Goal: Communication & Community: Answer question/provide support

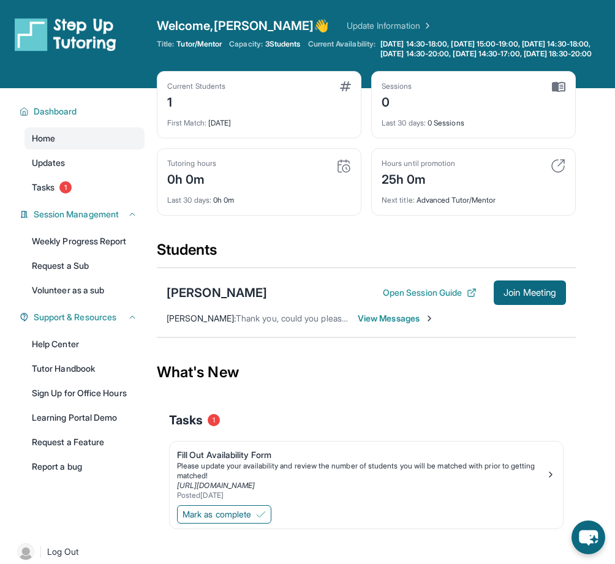
click at [369, 325] on span "View Messages" at bounding box center [396, 318] width 77 height 12
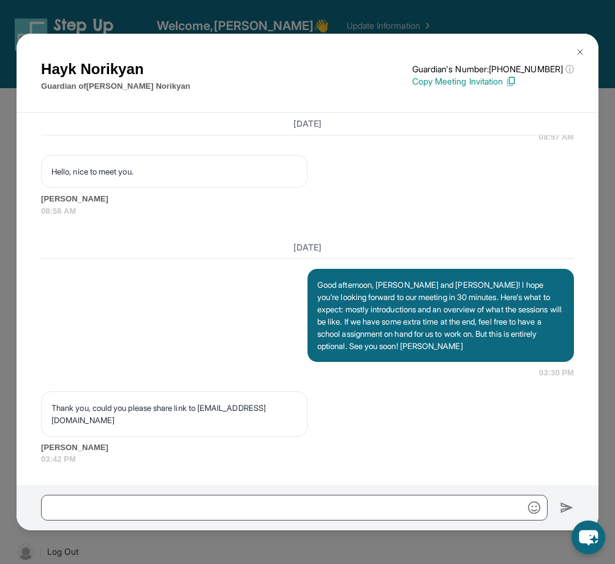
scroll to position [1112, 0]
click at [218, 419] on p "Thank you, could you please share link to [EMAIL_ADDRESS][DOMAIN_NAME]" at bounding box center [174, 414] width 246 height 25
drag, startPoint x: 218, startPoint y: 419, endPoint x: 294, endPoint y: 419, distance: 76.0
click at [294, 419] on div "Thank you, could you please share link to [EMAIL_ADDRESS][DOMAIN_NAME]" at bounding box center [174, 413] width 266 height 45
copy p "Hajk_n@yahoo.com"
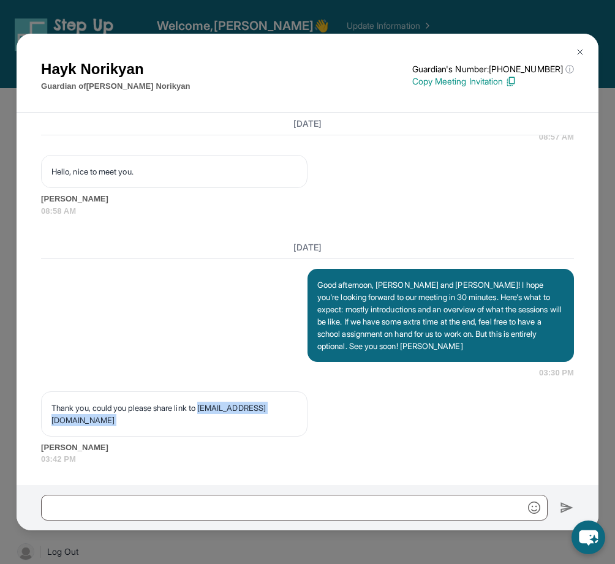
click at [578, 51] on img at bounding box center [580, 52] width 10 height 10
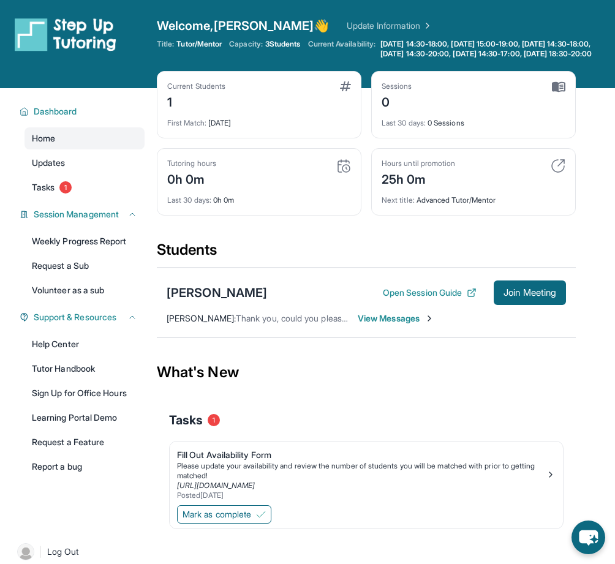
click at [393, 325] on span "View Messages" at bounding box center [396, 318] width 77 height 12
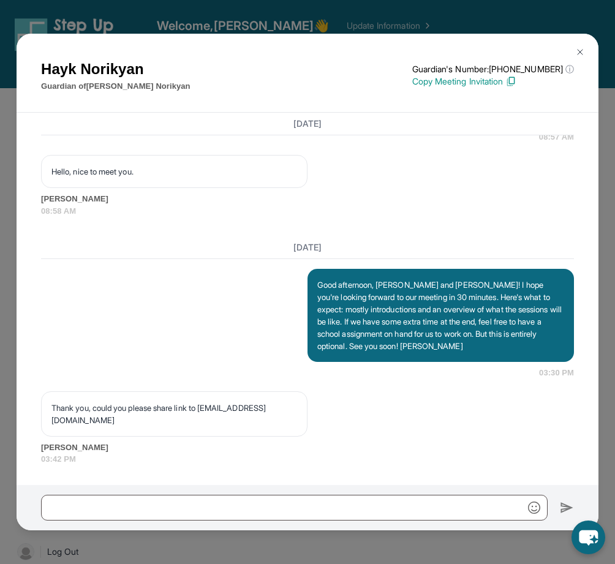
click at [508, 83] on p "Copy Meeting Invitation" at bounding box center [493, 81] width 162 height 12
click at [582, 48] on img at bounding box center [580, 52] width 10 height 10
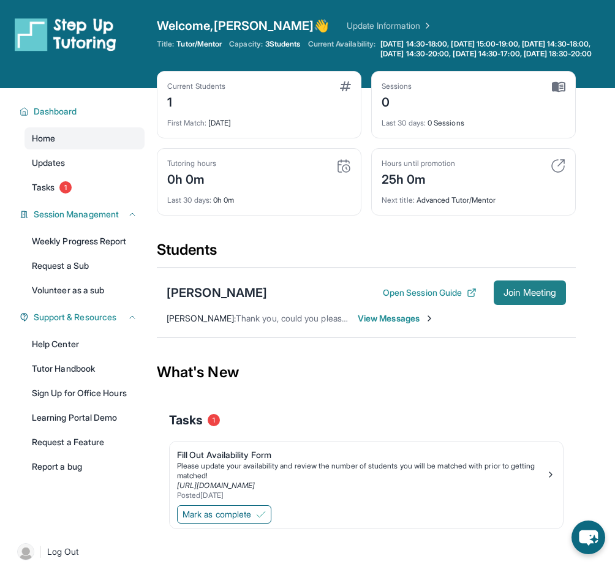
click at [504, 296] on span "Join Meeting" at bounding box center [530, 292] width 53 height 7
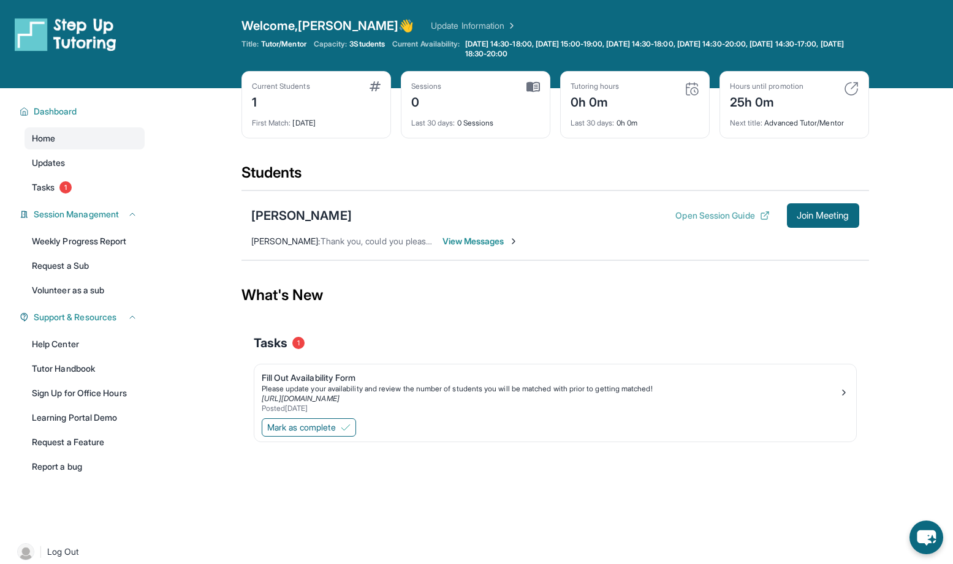
click at [624, 217] on button "Open Session Guide" at bounding box center [722, 215] width 94 height 12
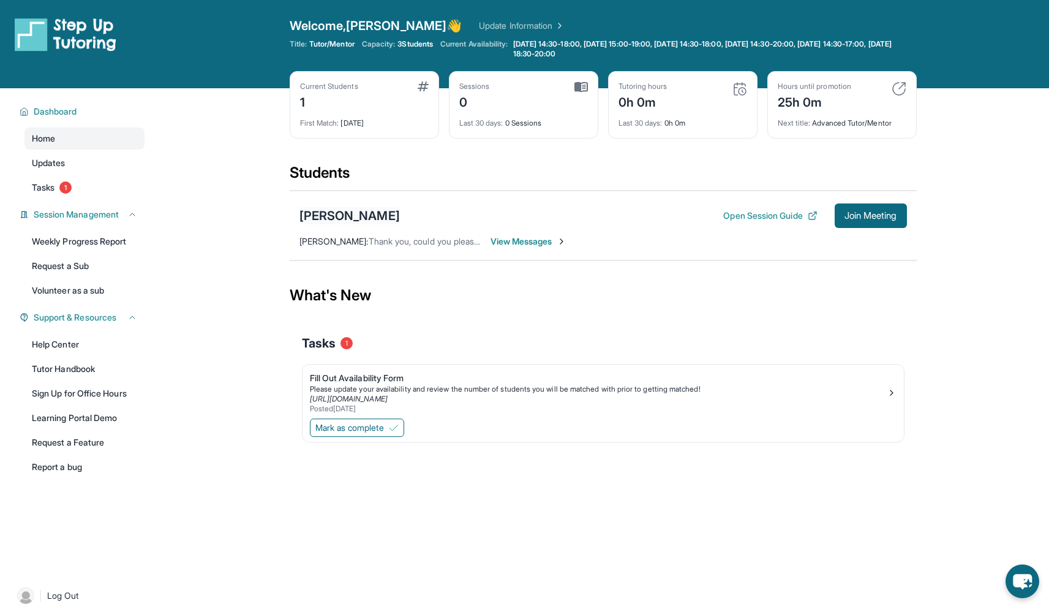
click at [387, 219] on div "[PERSON_NAME]" at bounding box center [350, 215] width 100 height 17
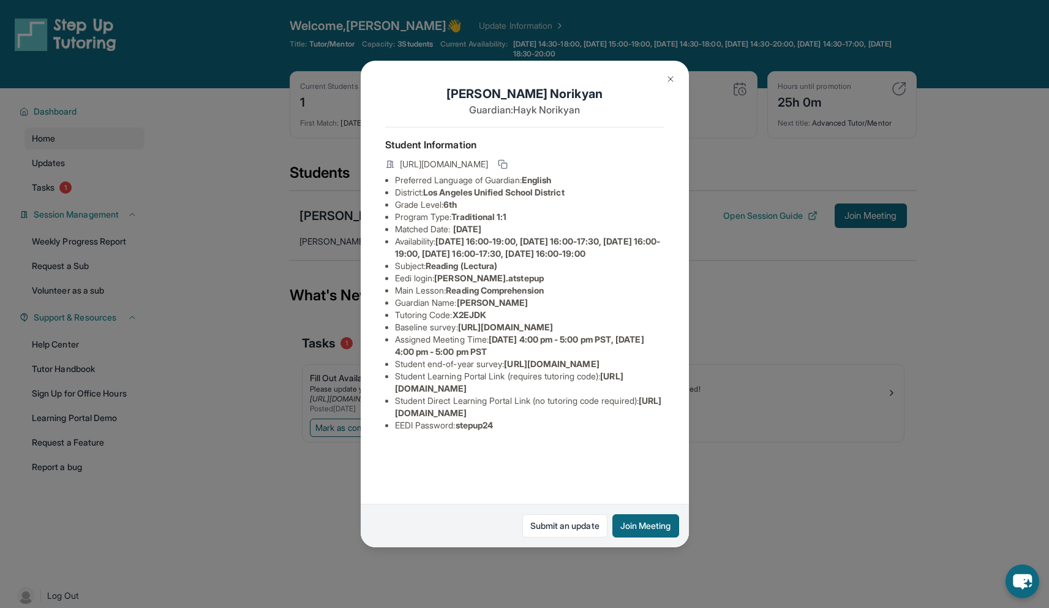
scroll to position [53, 0]
click at [399, 418] on span "[URL][DOMAIN_NAME]" at bounding box center [528, 406] width 267 height 23
drag, startPoint x: 399, startPoint y: 466, endPoint x: 657, endPoint y: 464, distance: 258.5
click at [624, 464] on div "[PERSON_NAME] Guardian: [PERSON_NAME] Student Information [URL][DOMAIN_NAME] Pr…" at bounding box center [525, 304] width 328 height 486
copy span "[URL][DOMAIN_NAME]"
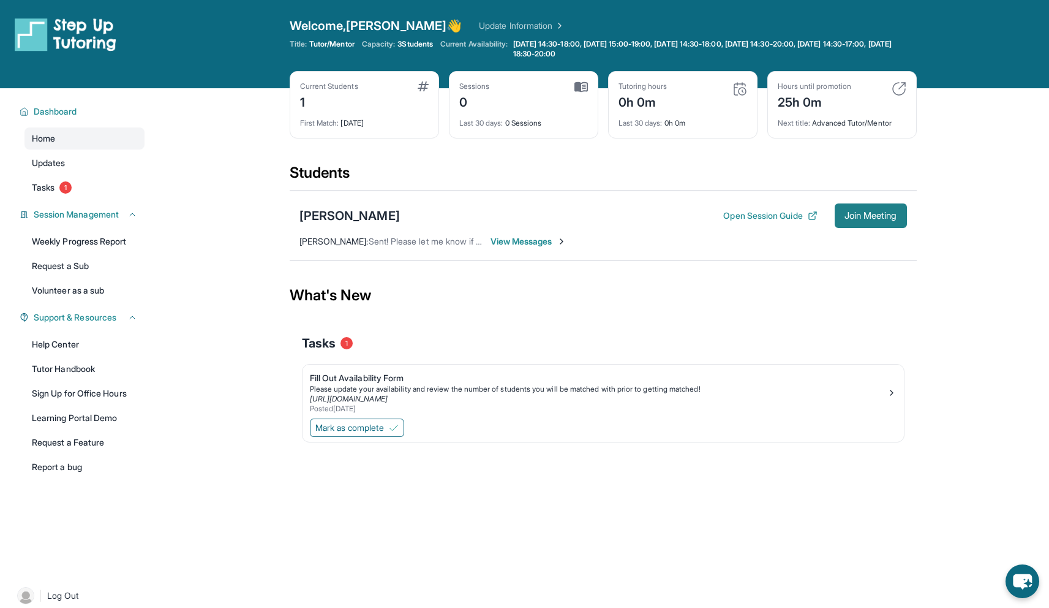
click at [849, 208] on button "Join Meeting" at bounding box center [871, 215] width 72 height 25
click at [799, 211] on button "Open Session Guide" at bounding box center [770, 215] width 94 height 12
click at [749, 219] on button "Open Session Guide" at bounding box center [770, 215] width 94 height 12
click at [780, 218] on button "Open Session Guide" at bounding box center [770, 215] width 94 height 12
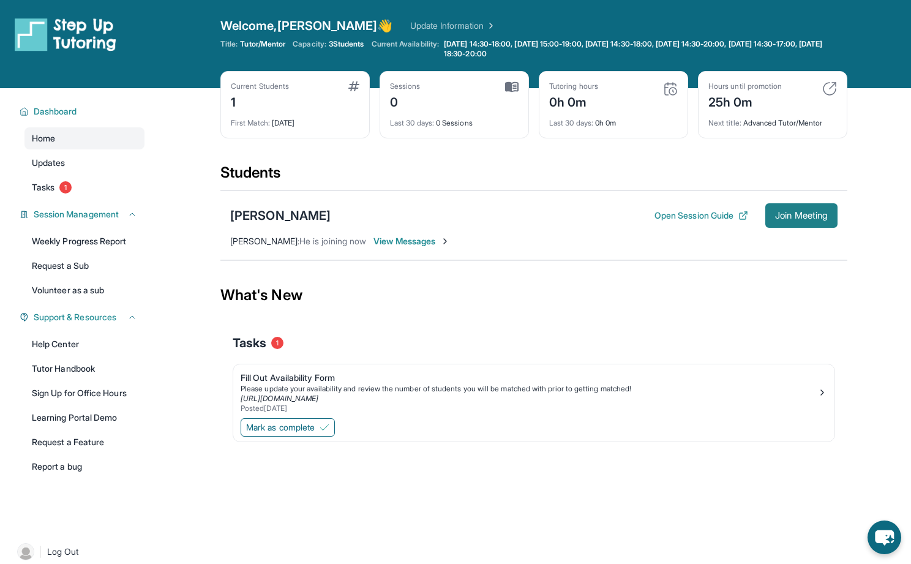
click at [793, 214] on span "Join Meeting" at bounding box center [801, 215] width 53 height 7
click at [717, 215] on button "Open Session Guide" at bounding box center [702, 215] width 94 height 12
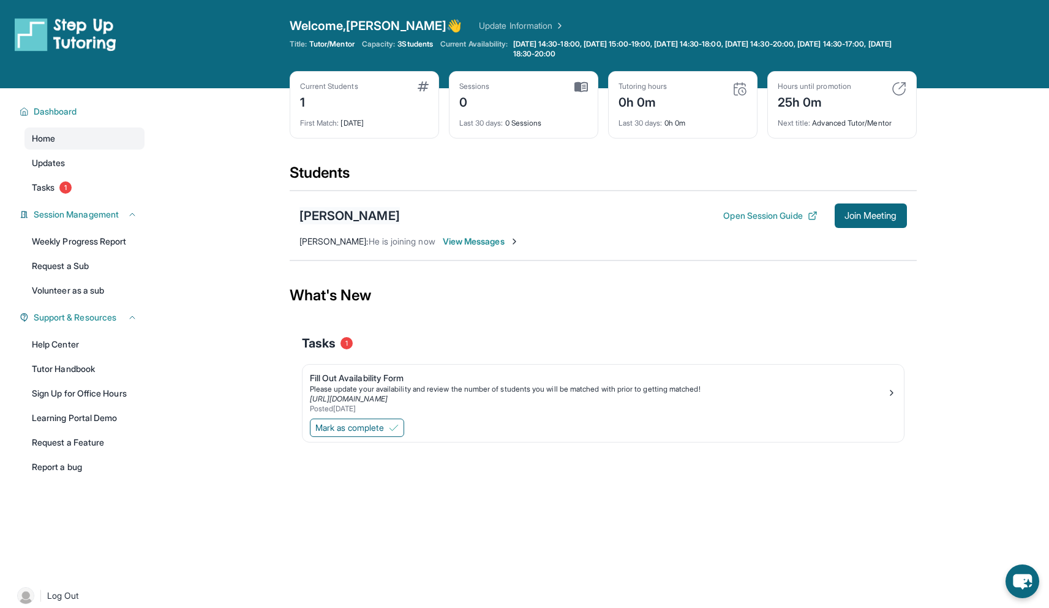
click at [365, 213] on div "[PERSON_NAME]" at bounding box center [350, 215] width 100 height 17
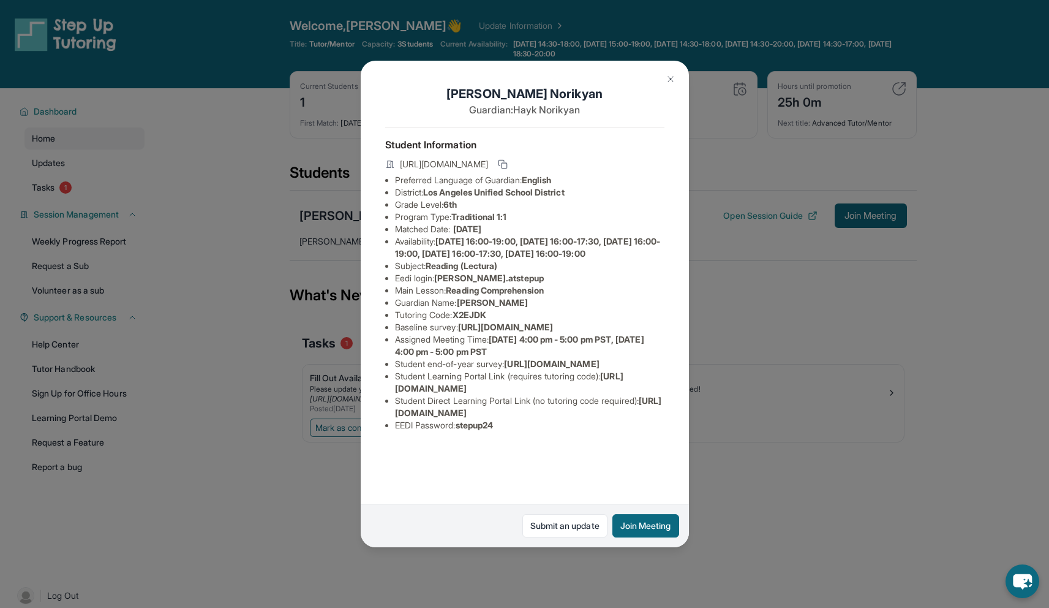
scroll to position [56, 0]
click at [458, 322] on span "[URL][DOMAIN_NAME]" at bounding box center [505, 327] width 95 height 10
drag, startPoint x: 406, startPoint y: 303, endPoint x: 694, endPoint y: 323, distance: 288.6
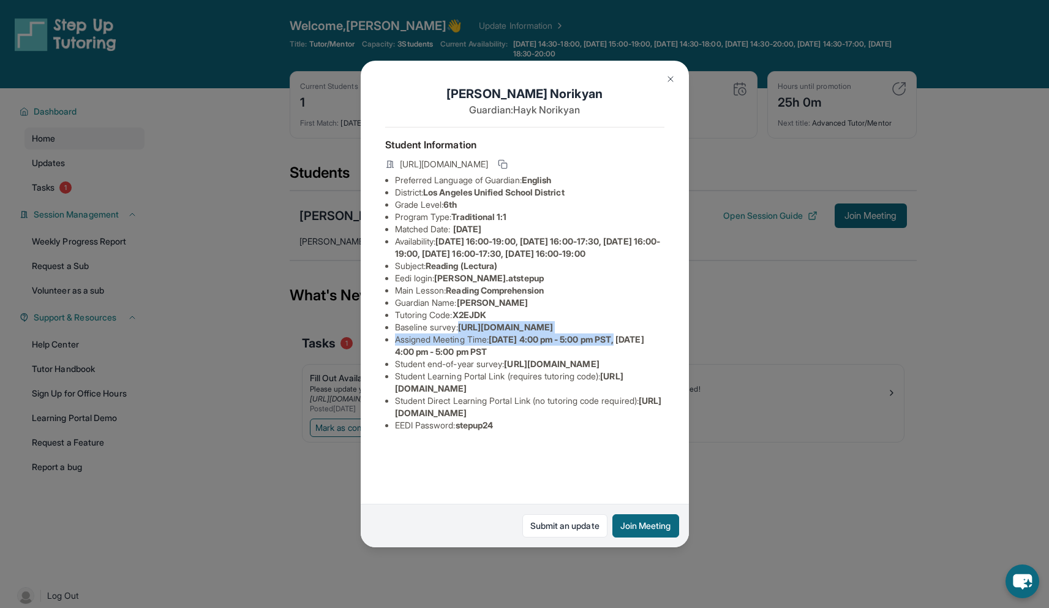
click at [694, 323] on div "[PERSON_NAME] Guardian: [PERSON_NAME] Student Information [URL][DOMAIN_NAME] Pr…" at bounding box center [524, 304] width 1049 height 608
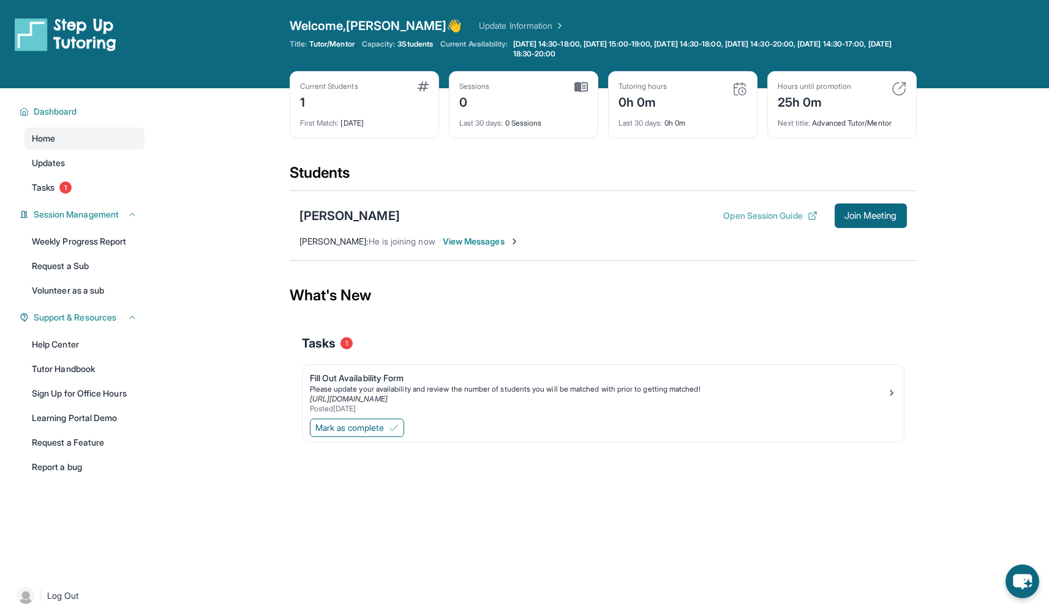
click at [754, 214] on button "Open Session Guide" at bounding box center [770, 215] width 94 height 12
click at [392, 214] on div "[PERSON_NAME]" at bounding box center [350, 215] width 100 height 17
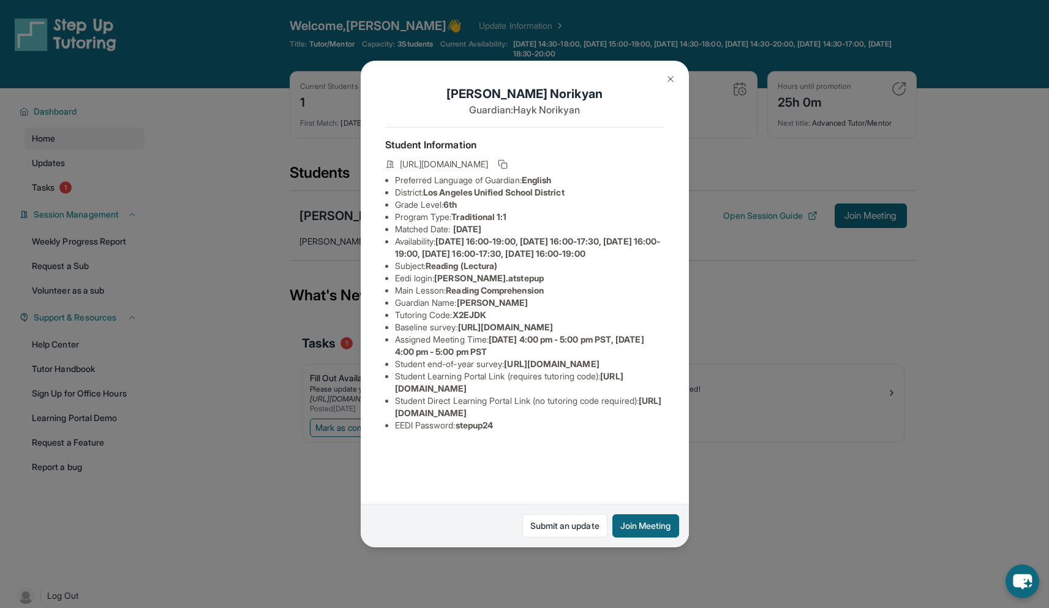
scroll to position [25, 0]
click at [458, 332] on span "[URL][DOMAIN_NAME]" at bounding box center [505, 327] width 95 height 10
copy span "[URL][DOMAIN_NAME]"
drag, startPoint x: 401, startPoint y: 332, endPoint x: 633, endPoint y: 361, distance: 234.5
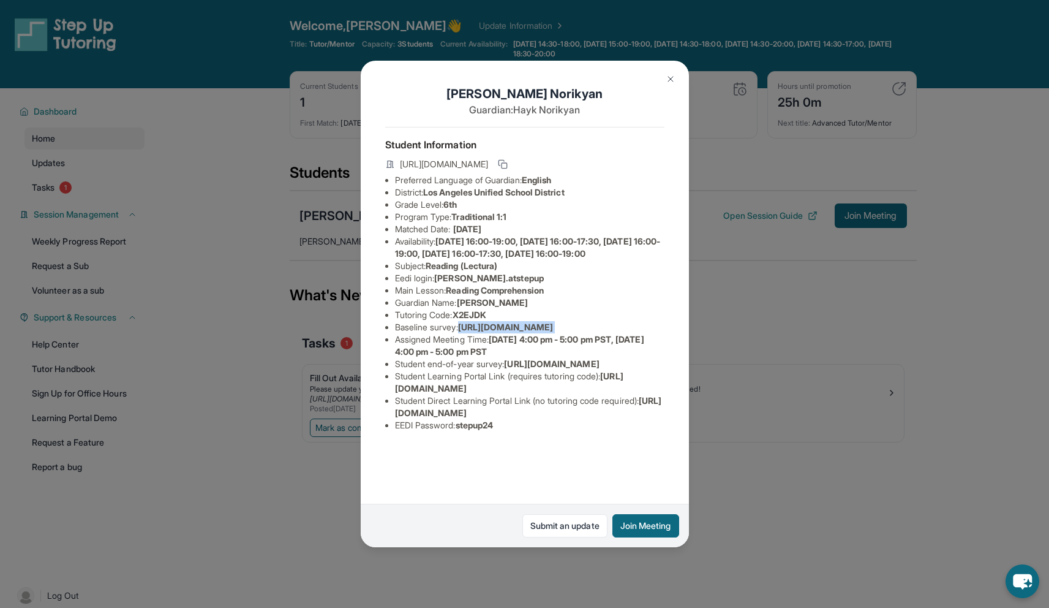
click at [633, 361] on div "[PERSON_NAME] Guardian: [PERSON_NAME] Student Information [URL][DOMAIN_NAME] Pr…" at bounding box center [525, 304] width 328 height 486
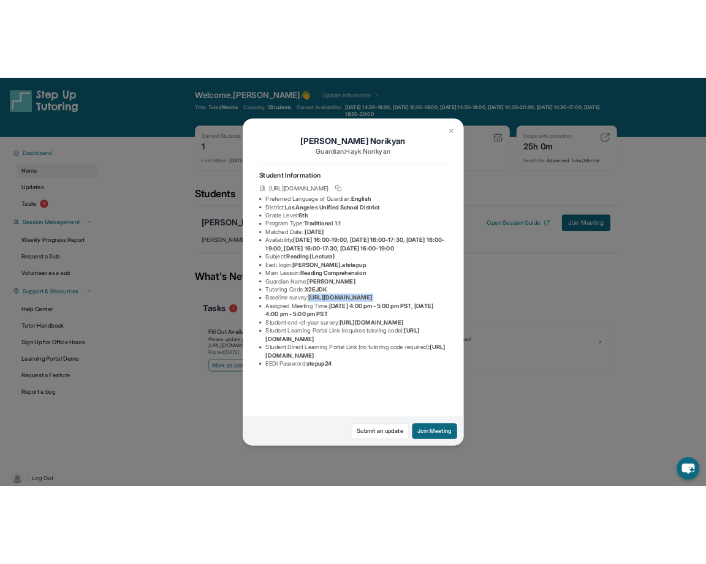
scroll to position [25, 0]
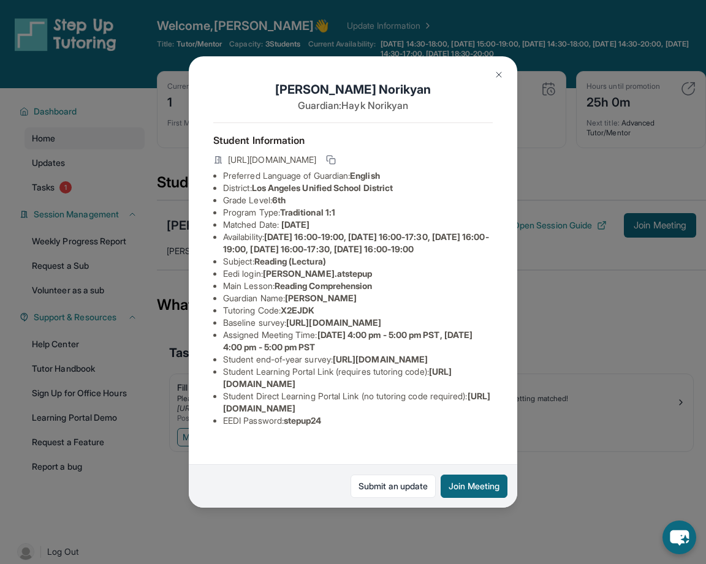
click at [559, 432] on div "[PERSON_NAME] Guardian: [PERSON_NAME] Student Information [URL][DOMAIN_NAME] Pr…" at bounding box center [353, 282] width 706 height 564
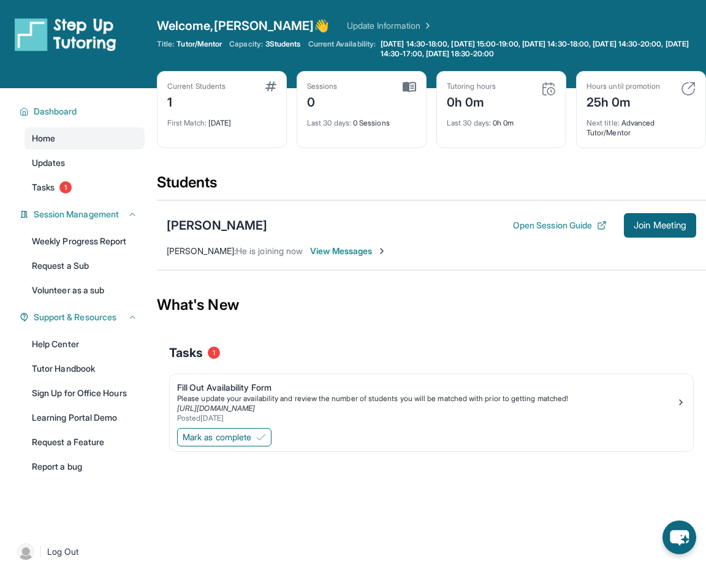
click at [323, 252] on span "View Messages" at bounding box center [348, 251] width 77 height 12
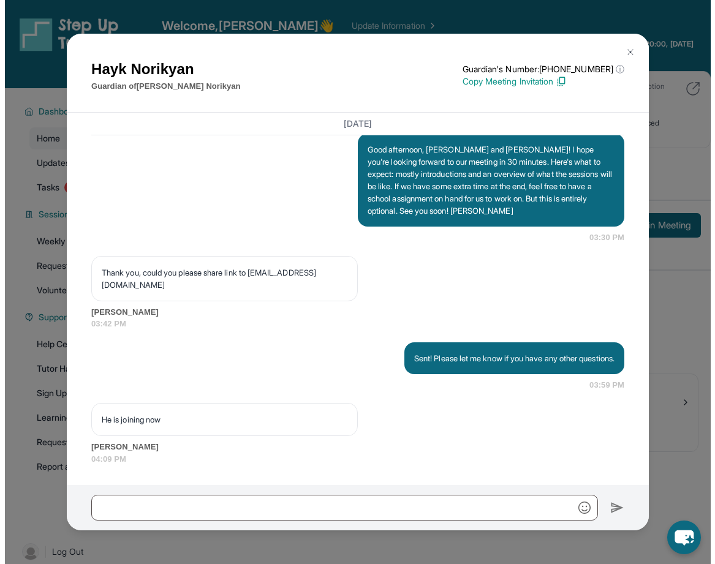
scroll to position [1247, 0]
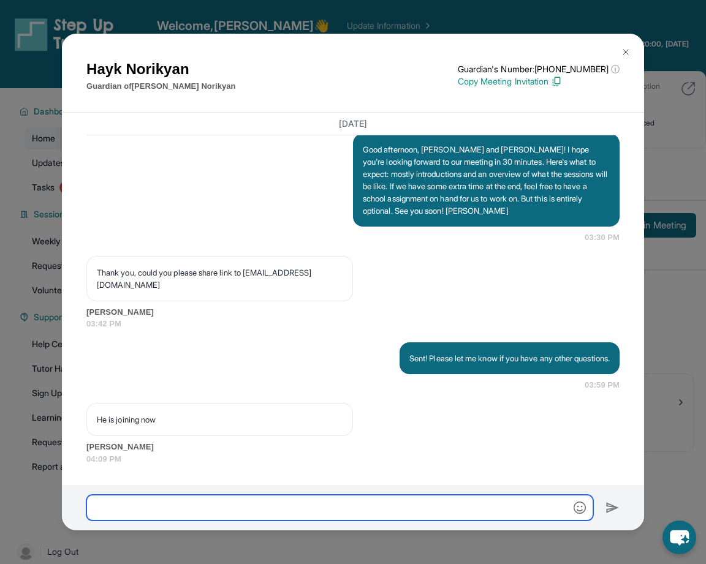
click at [328, 503] on input "text" at bounding box center [339, 508] width 507 height 26
type input "**********"
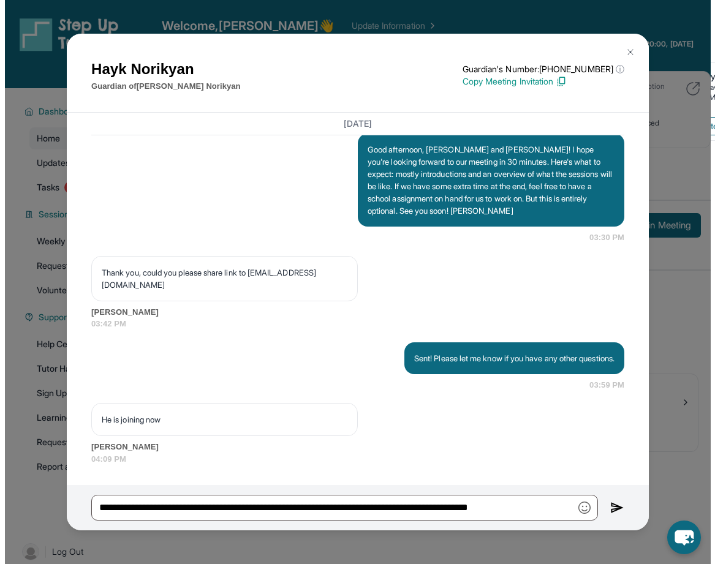
scroll to position [1235, 0]
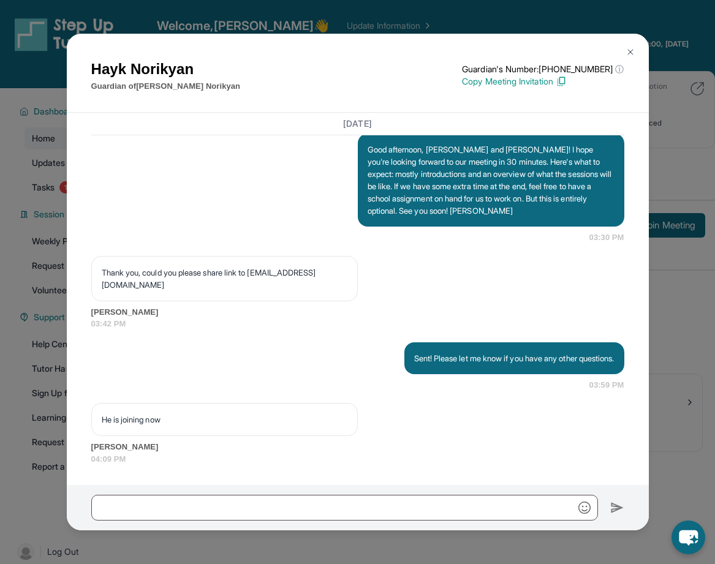
click at [290, 346] on div "Sent! Please let me know if you have any other questions. 03:59 PM" at bounding box center [357, 366] width 533 height 49
